Goal: Transaction & Acquisition: Purchase product/service

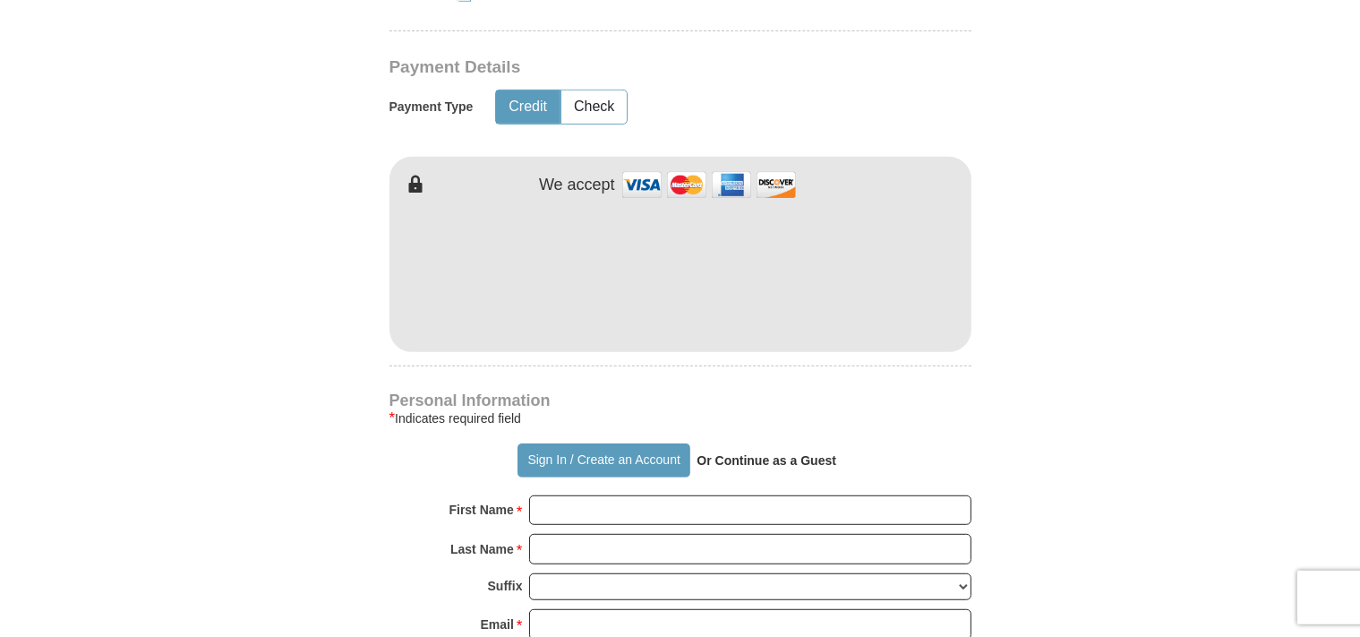
scroll to position [946, 0]
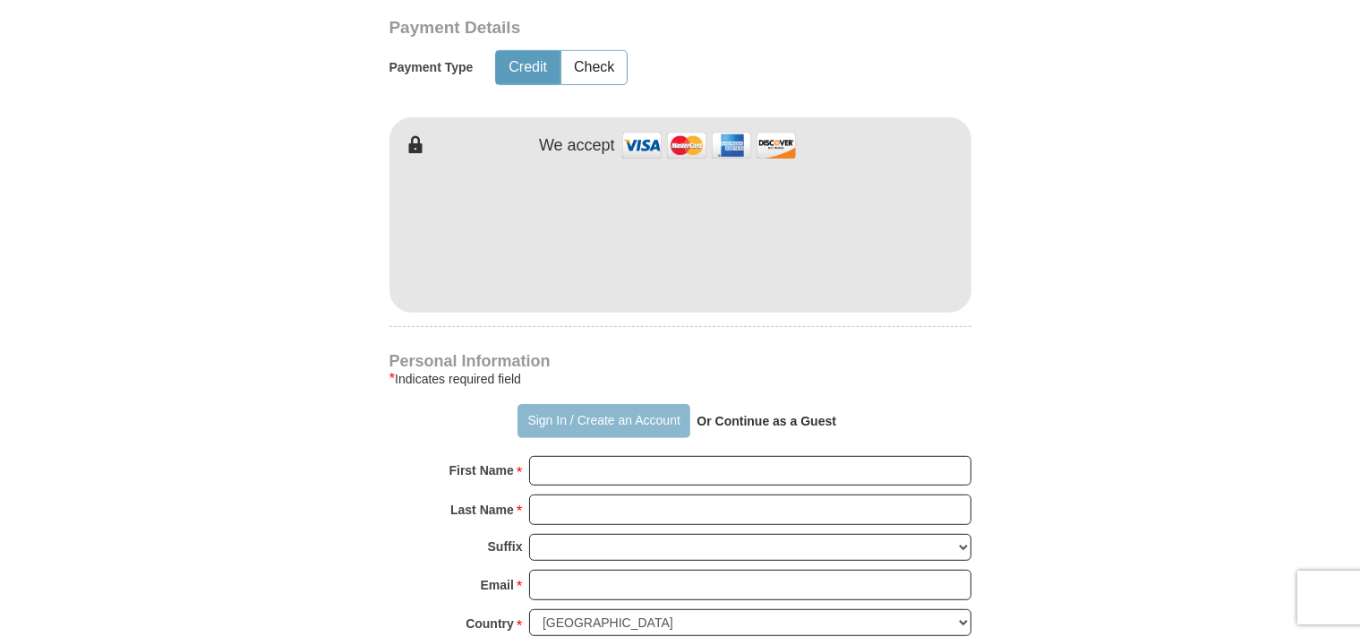
click at [561, 404] on button "Sign In / Create an Account" at bounding box center [604, 421] width 173 height 34
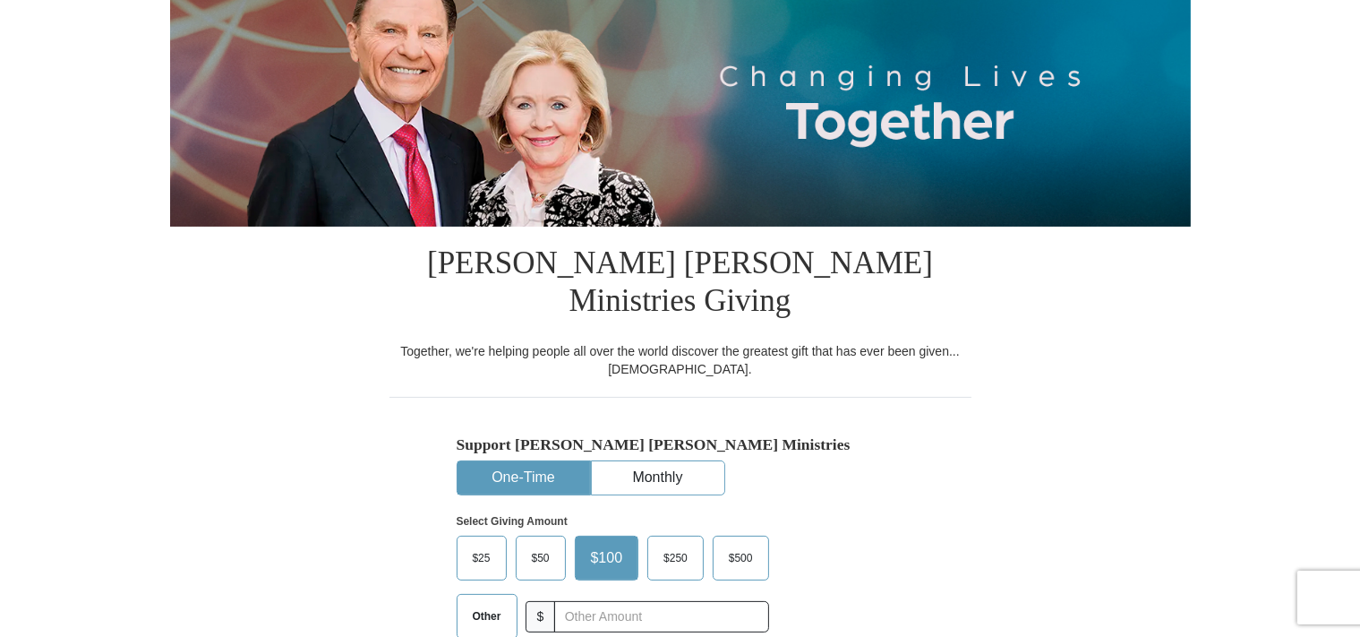
select select "FL"
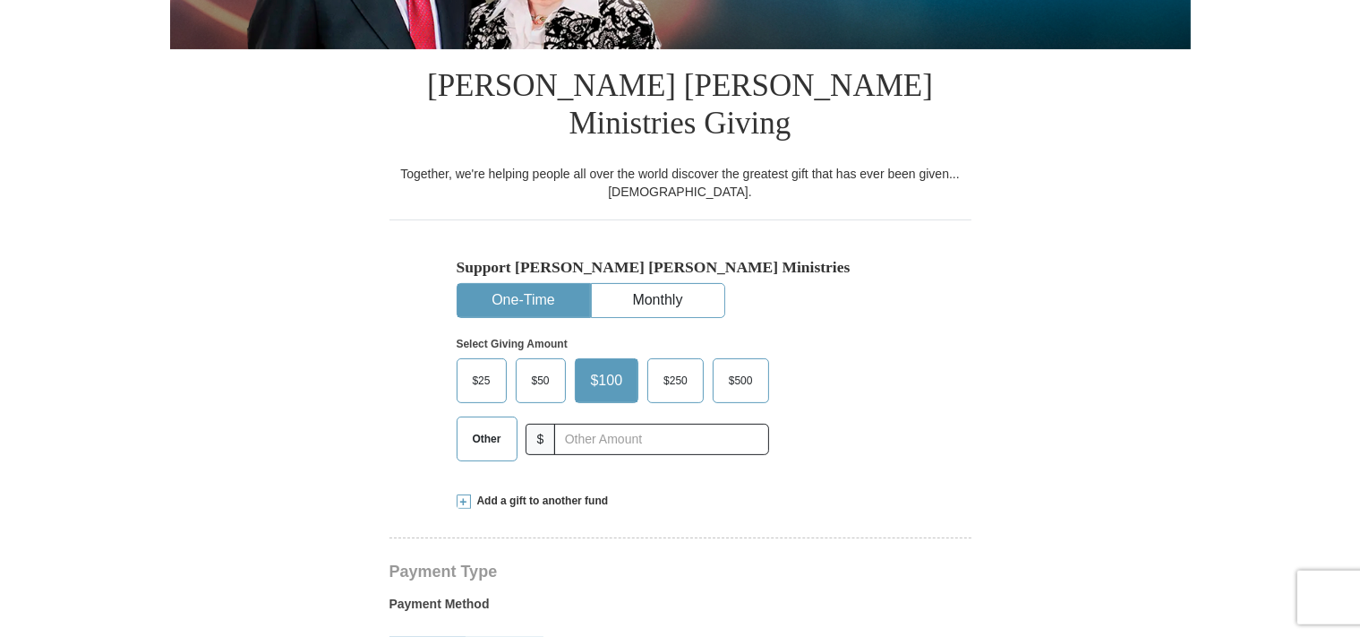
scroll to position [378, 0]
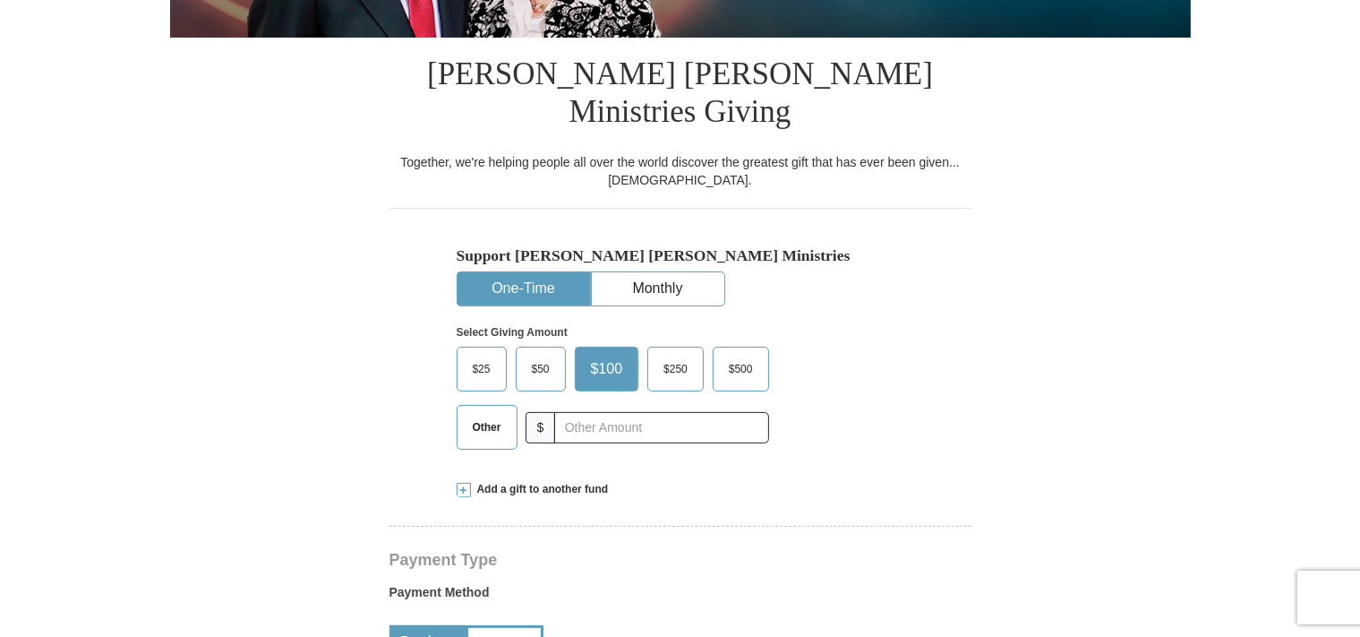
click at [483, 414] on span "Other" at bounding box center [487, 427] width 47 height 27
click at [0, 0] on input "Other" at bounding box center [0, 0] width 0 height 0
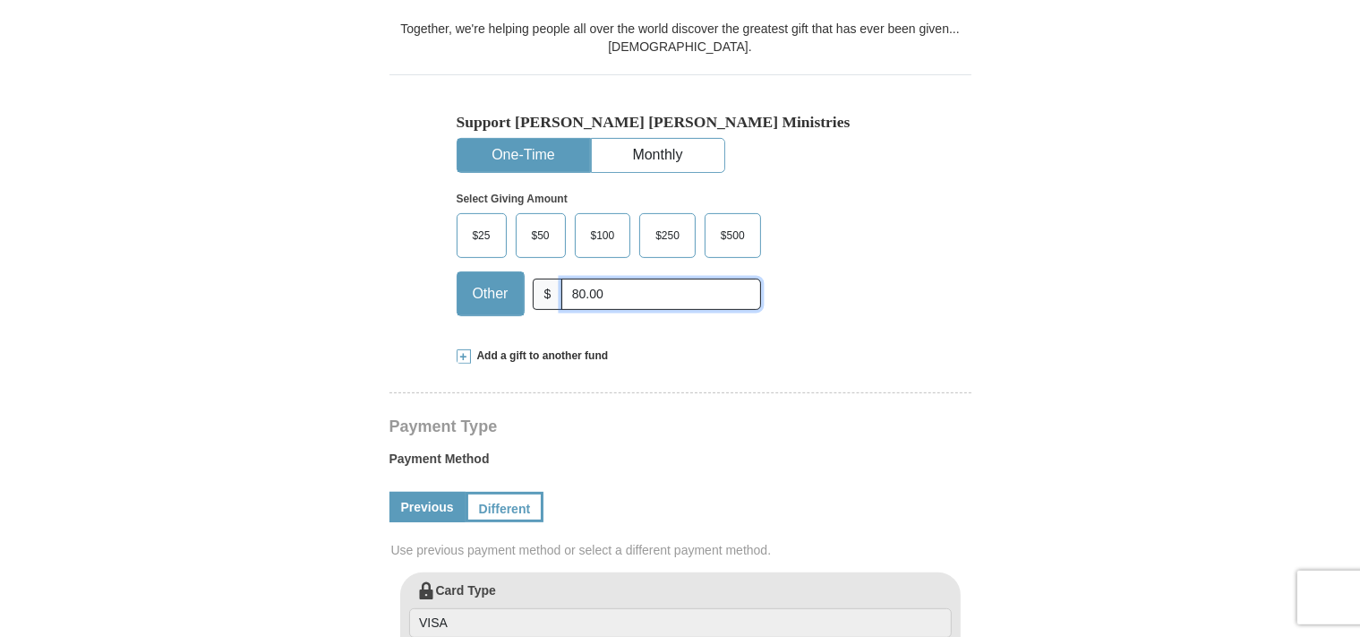
scroll to position [567, 0]
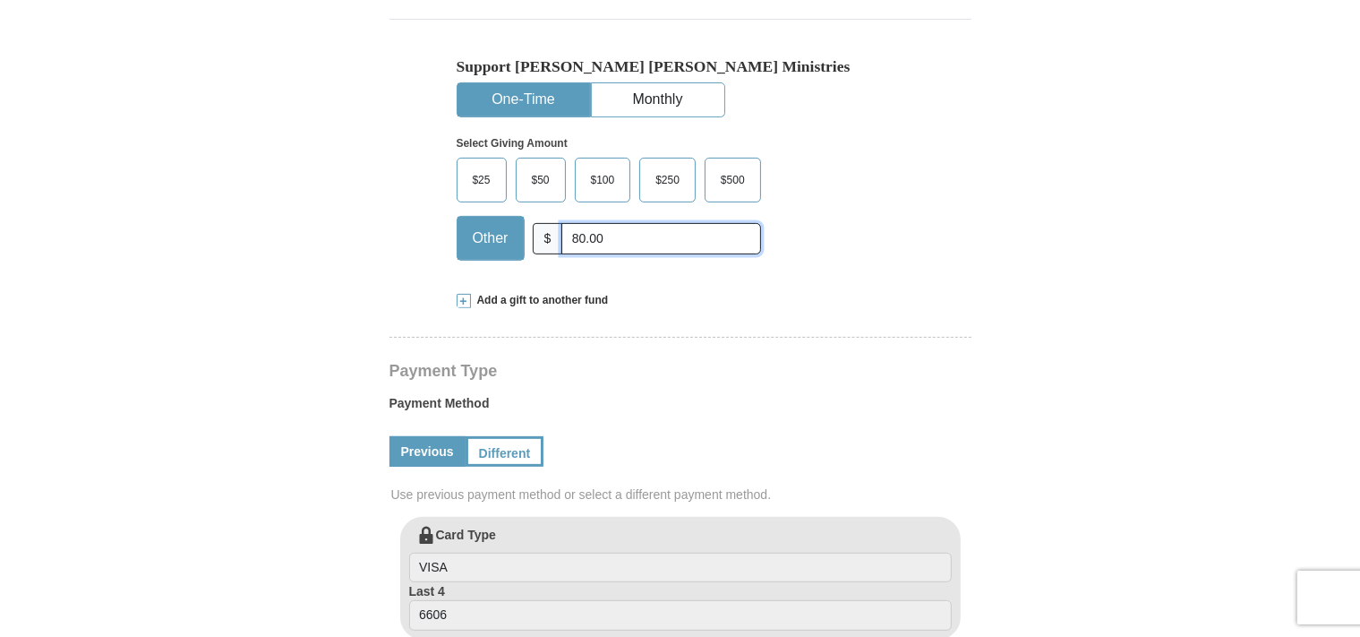
type input "80.00"
click at [755, 385] on div "Payment Method Previous Different Use previous payment method or select a diffe…" at bounding box center [681, 451] width 582 height 132
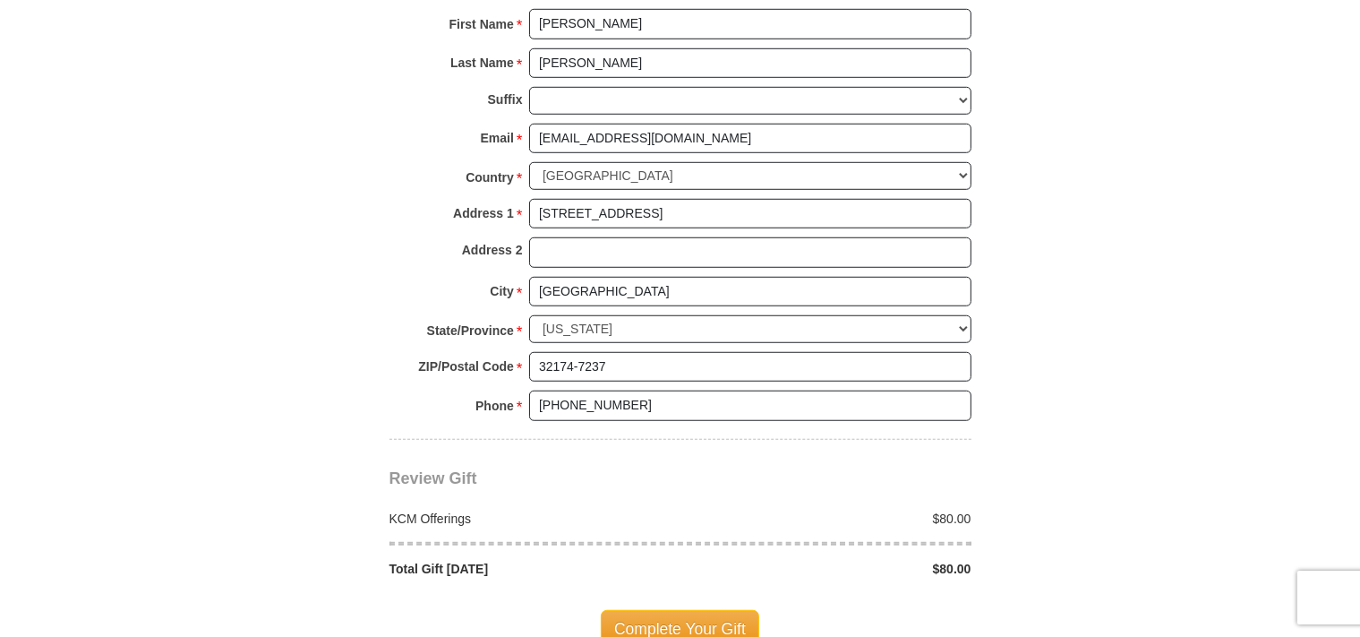
scroll to position [1323, 0]
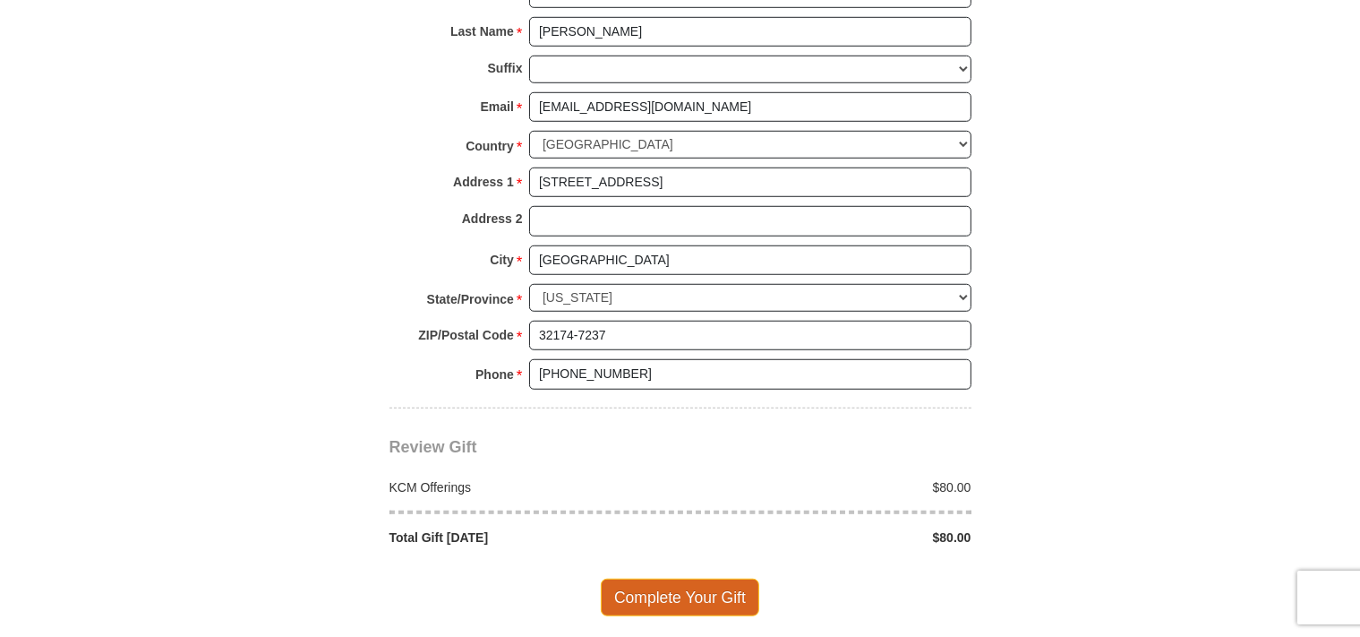
click at [698, 578] on span "Complete Your Gift" at bounding box center [680, 597] width 158 height 38
